Goal: Information Seeking & Learning: Learn about a topic

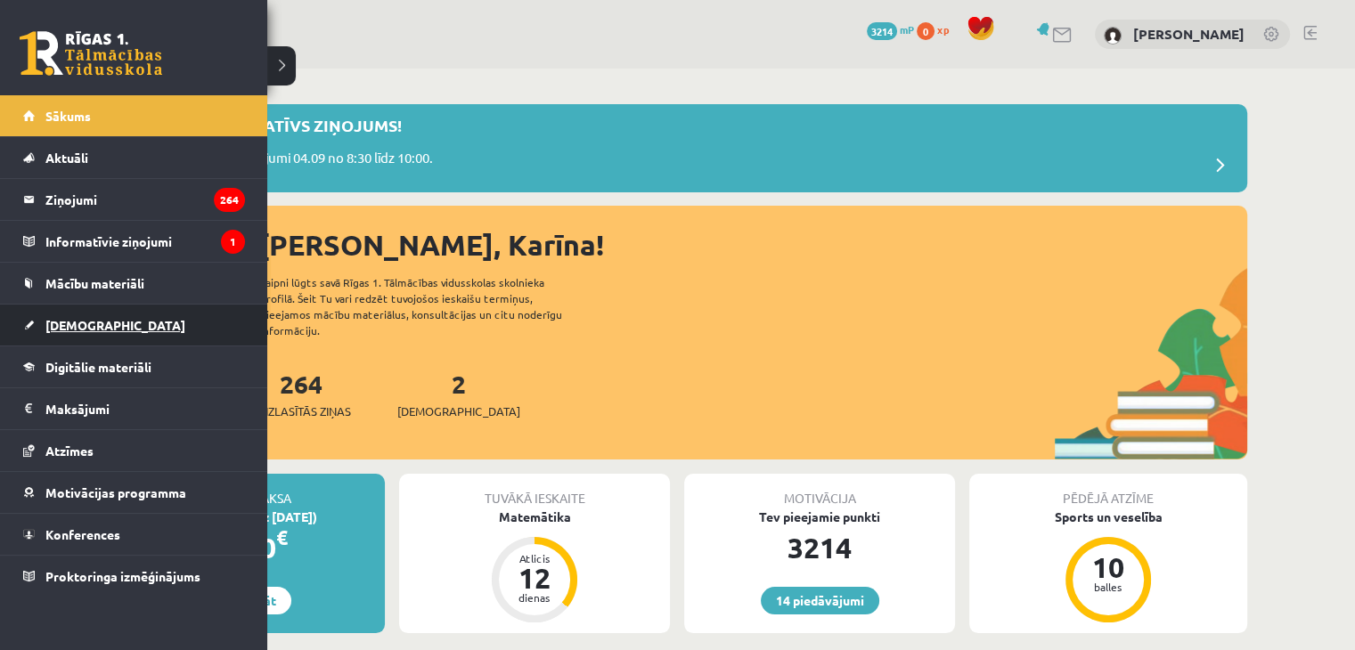
click at [78, 320] on span "[DEMOGRAPHIC_DATA]" at bounding box center [115, 325] width 140 height 16
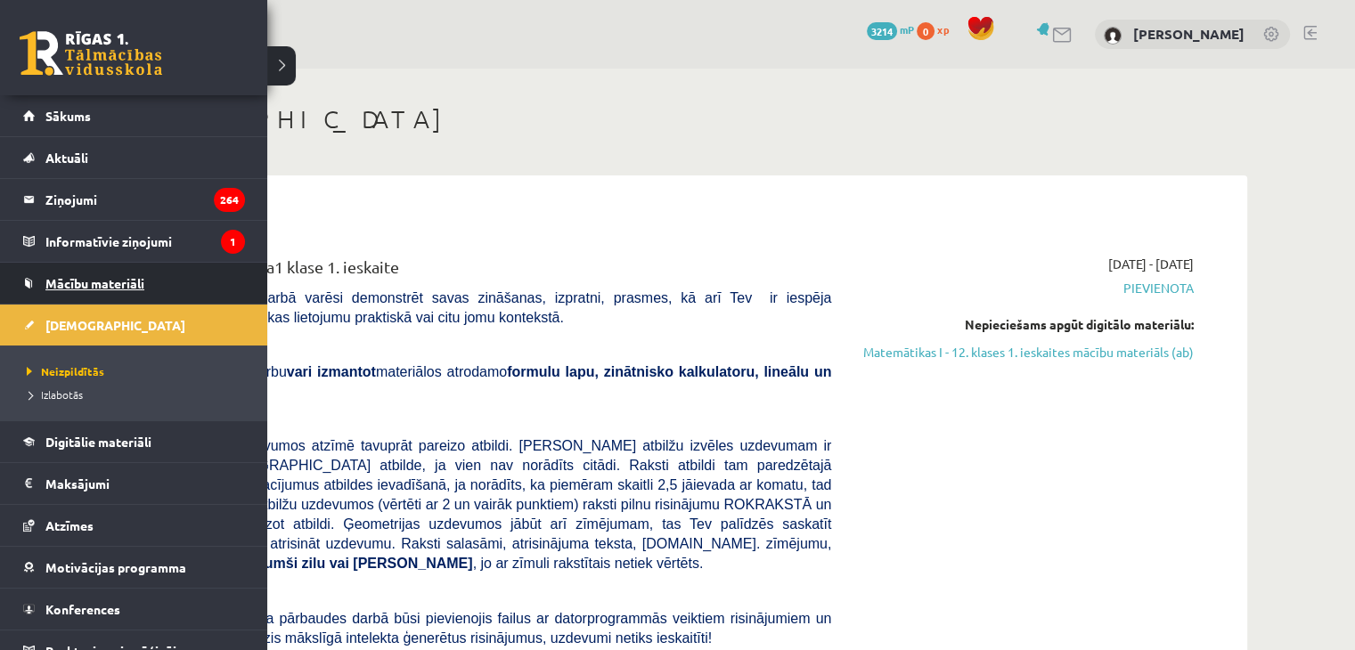
click at [89, 285] on span "Mācību materiāli" at bounding box center [94, 283] width 99 height 16
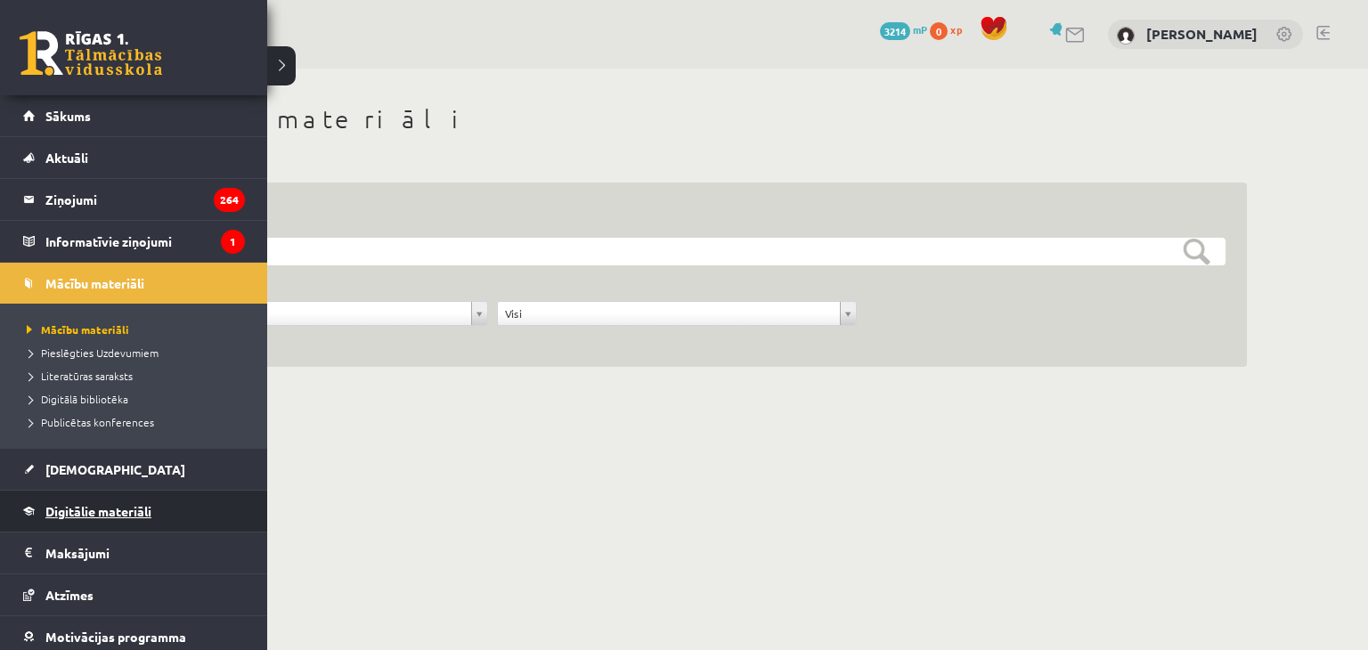
click at [72, 511] on span "Digitālie materiāli" at bounding box center [98, 511] width 106 height 16
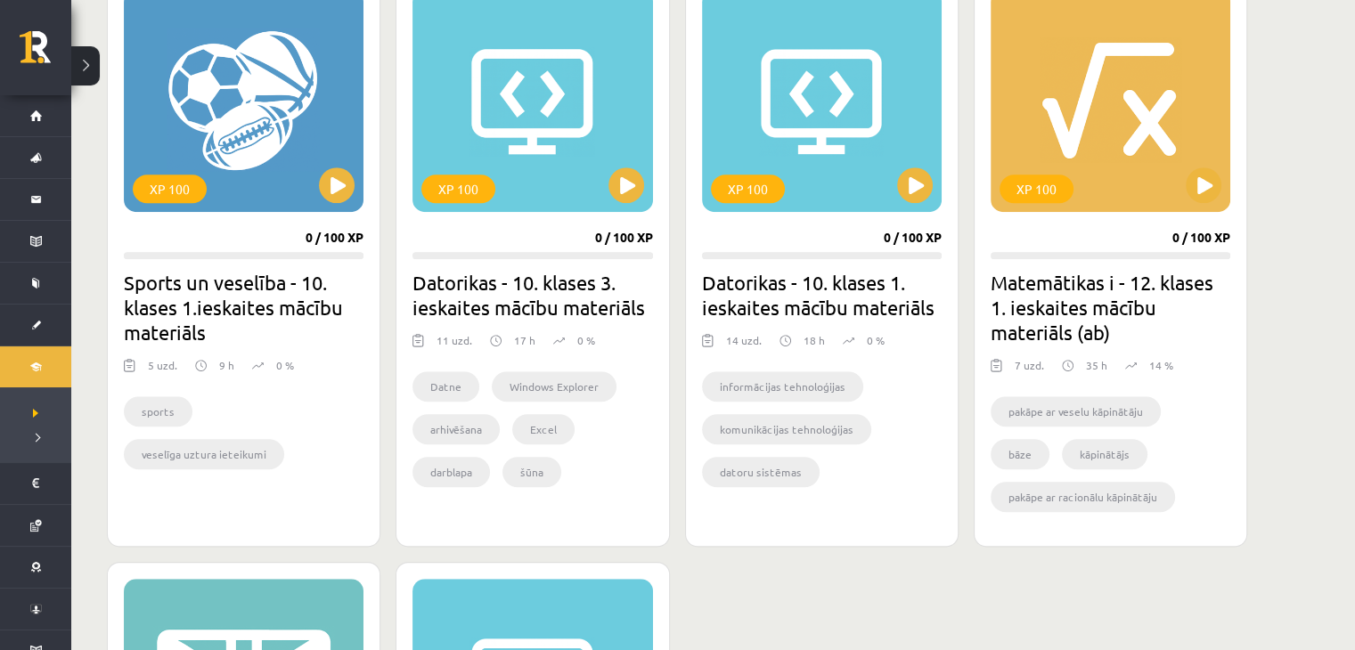
scroll to position [1069, 0]
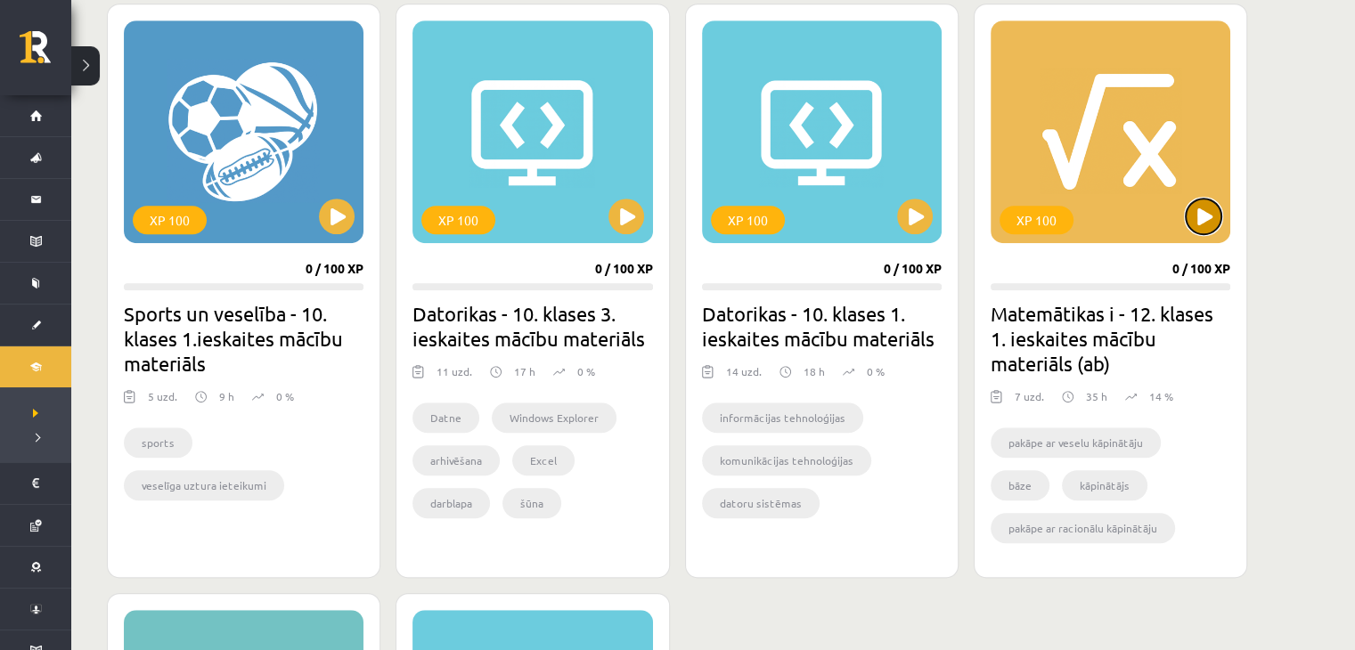
click at [1205, 220] on button at bounding box center [1204, 217] width 36 height 36
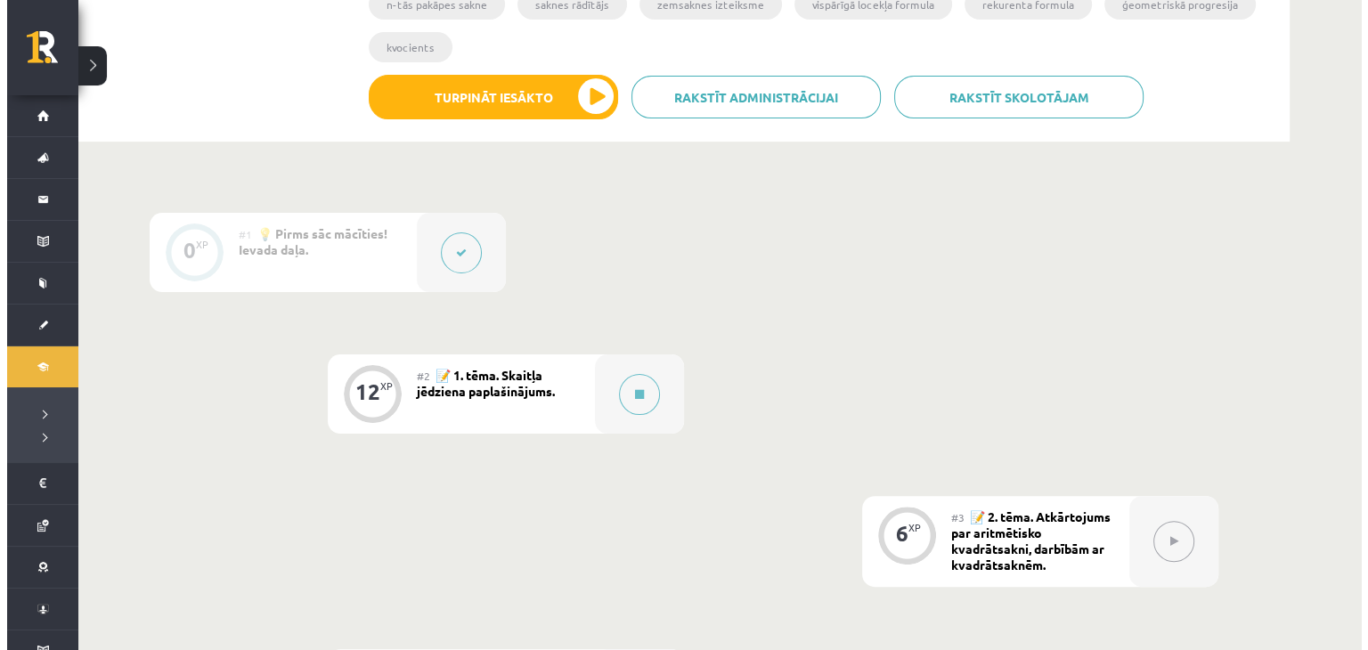
scroll to position [445, 0]
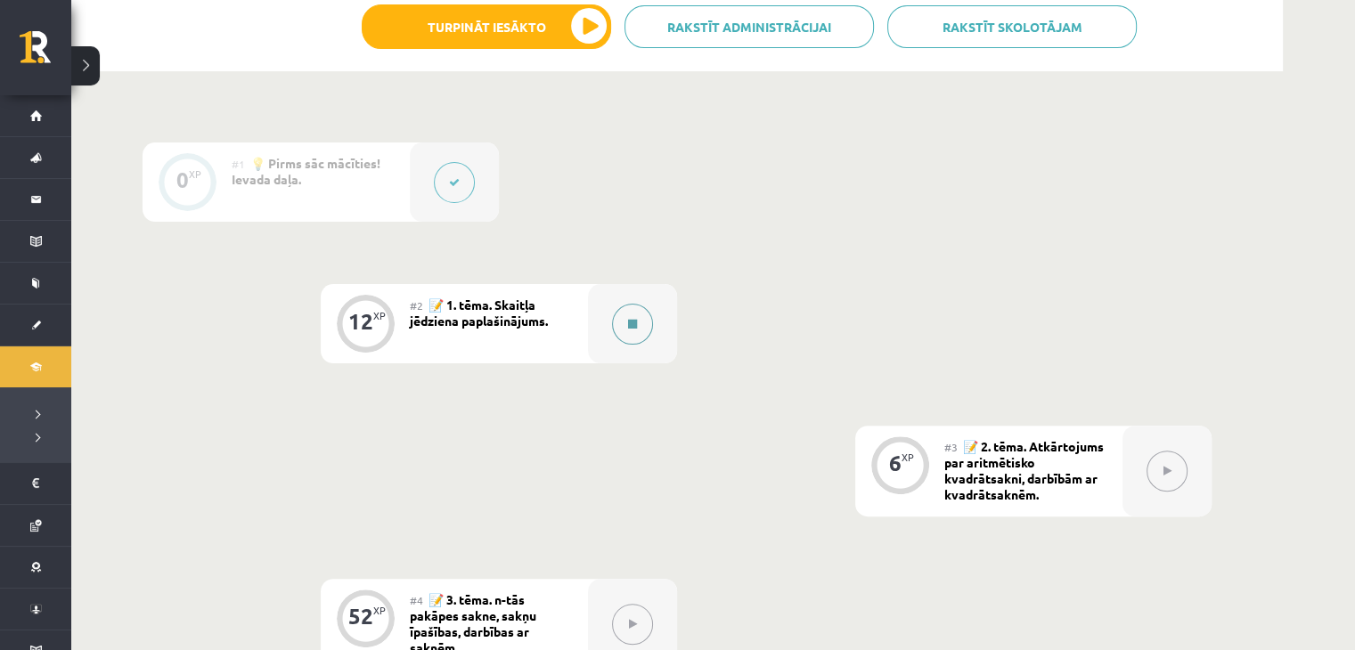
click at [642, 314] on button at bounding box center [632, 324] width 41 height 41
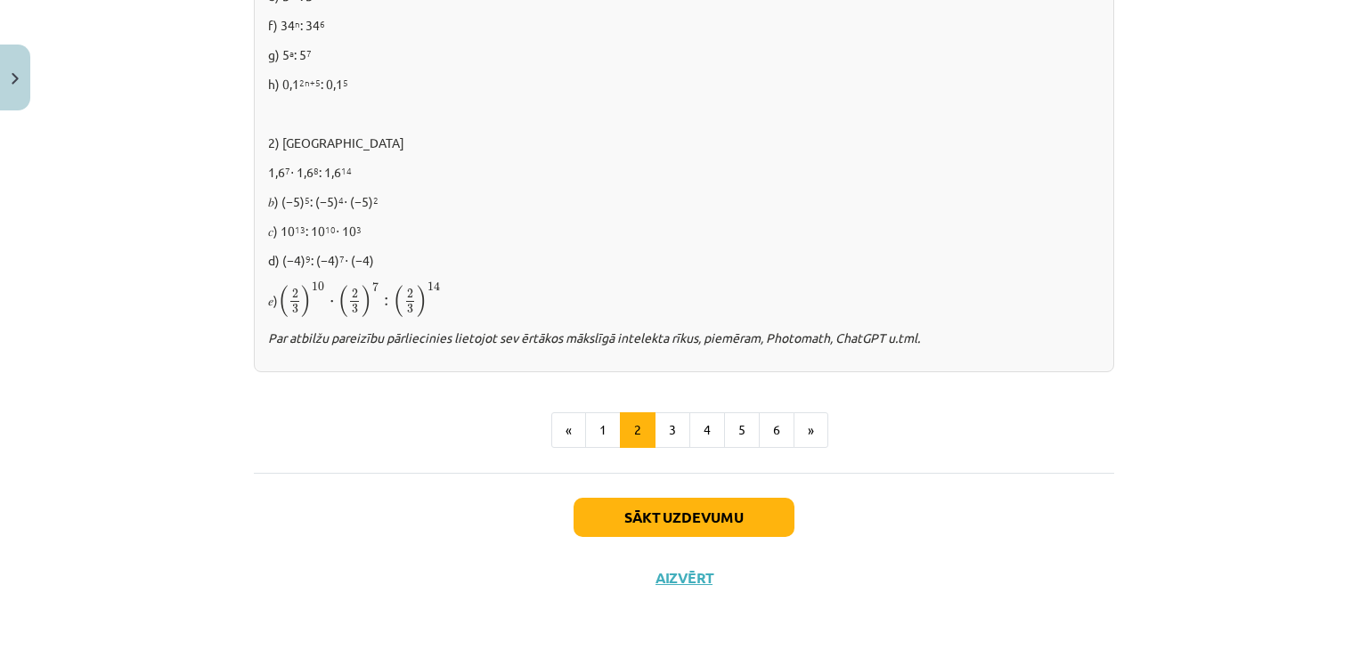
click at [664, 419] on button "3" at bounding box center [673, 430] width 36 height 36
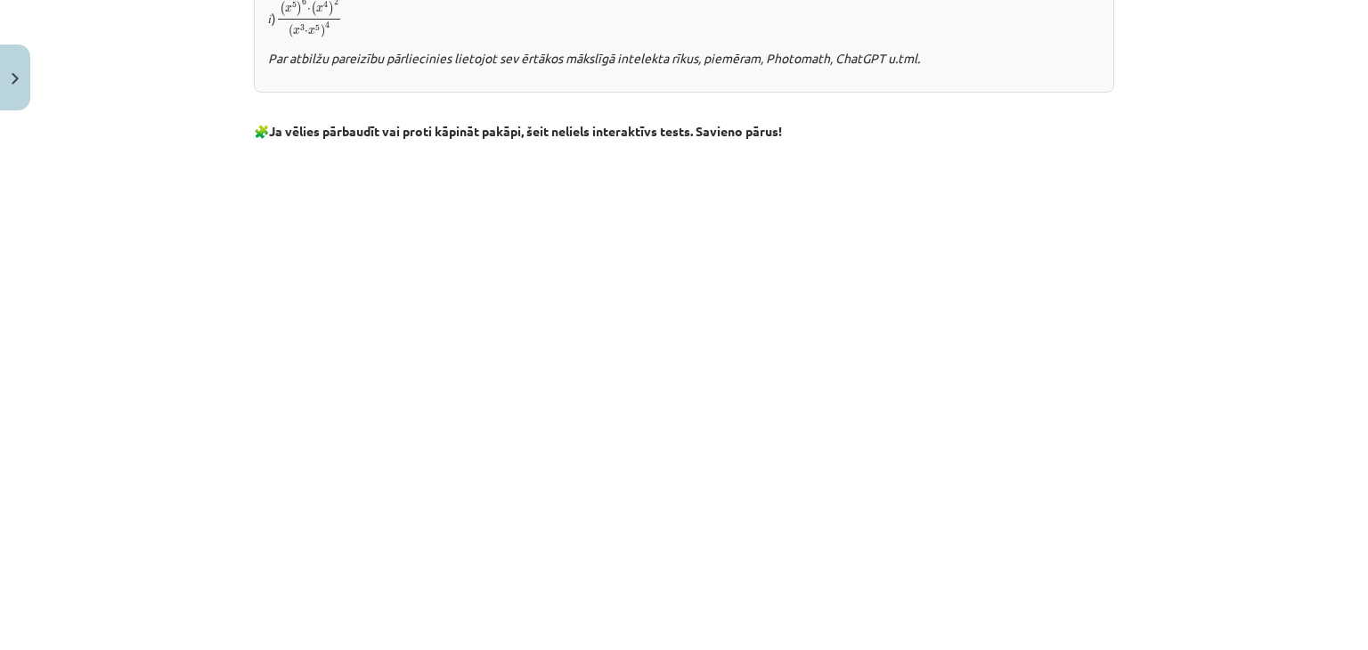
scroll to position [1336, 0]
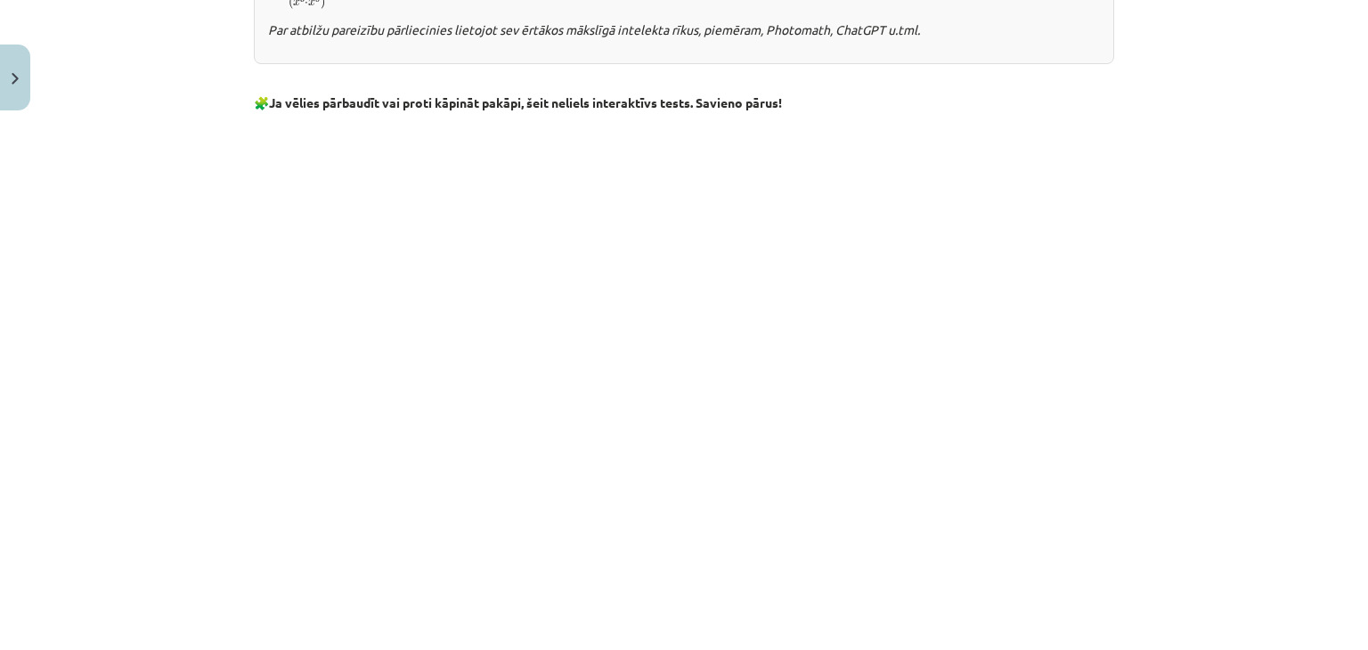
click at [291, 109] on p "🧩 Ja vēlies pārbaudīt vai proti kāpināt pakāpi, šeit neliels interaktīvs tests.…" at bounding box center [684, 103] width 861 height 19
drag, startPoint x: 1032, startPoint y: 120, endPoint x: 1024, endPoint y: 86, distance: 35.7
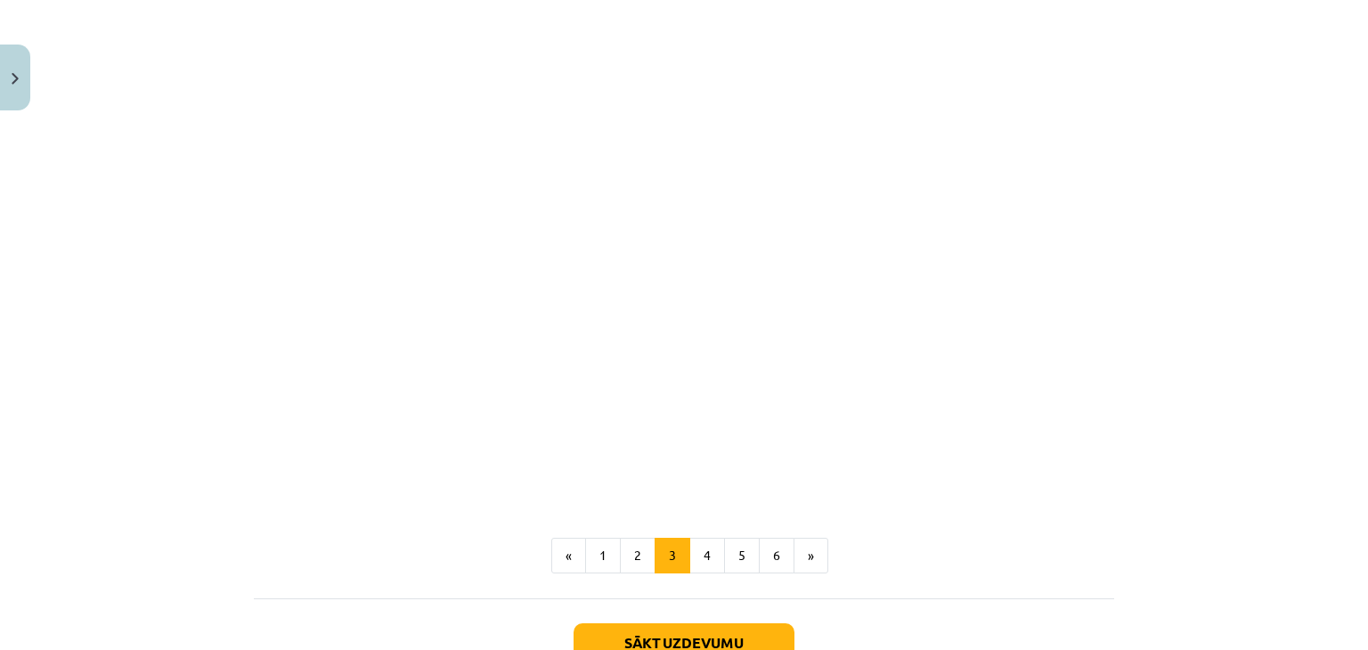
scroll to position [1598, 0]
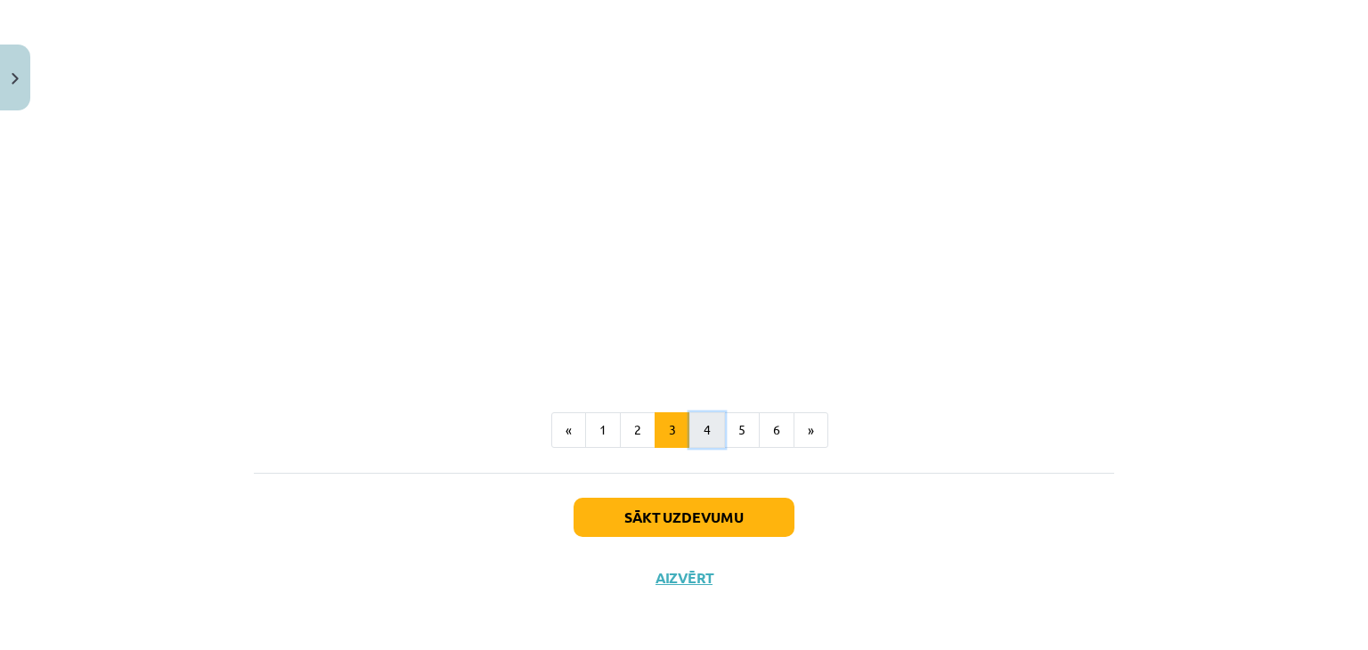
click at [702, 440] on button "4" at bounding box center [708, 430] width 36 height 36
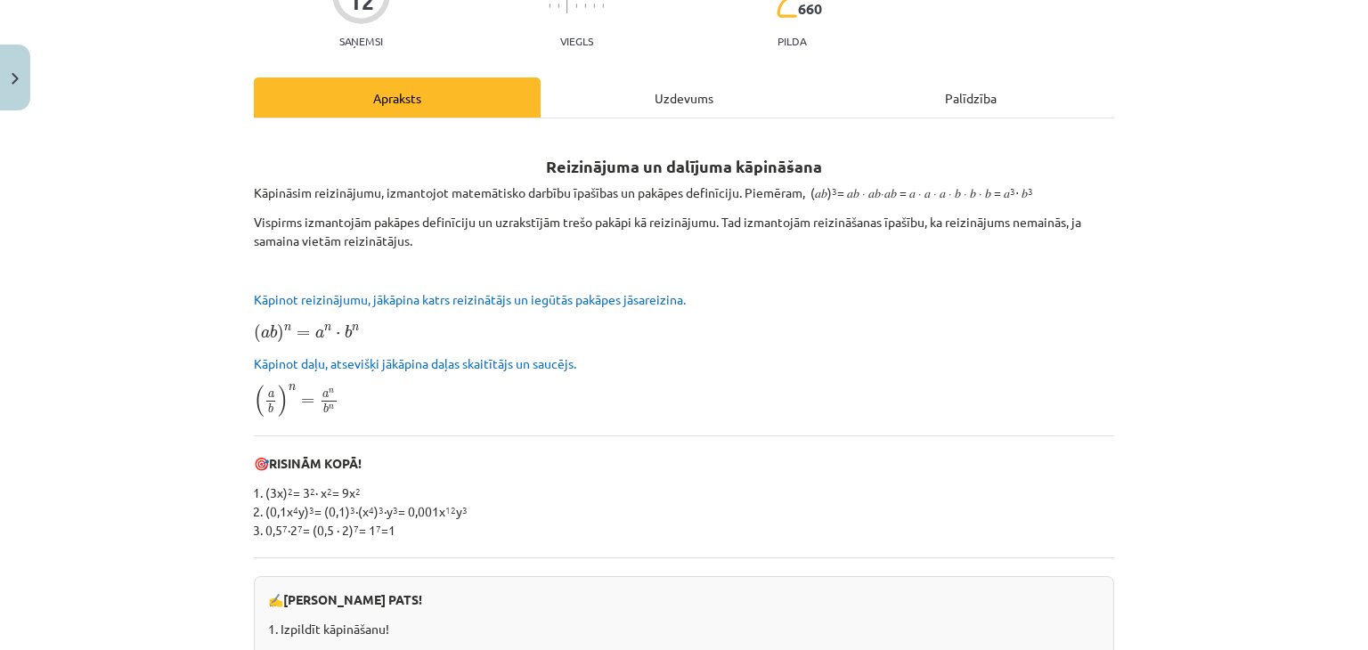
scroll to position [3, 0]
